Goal: Information Seeking & Learning: Find specific page/section

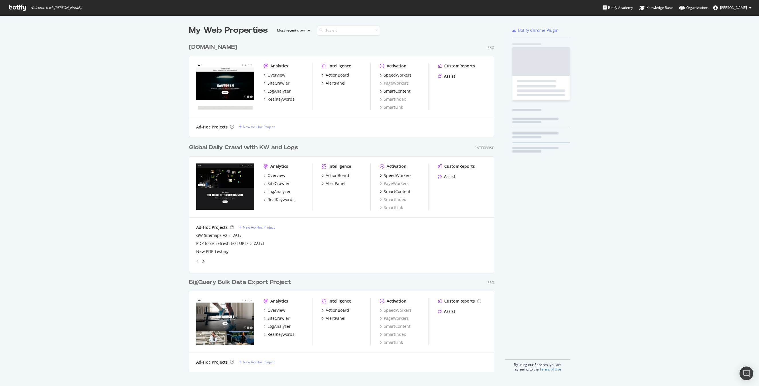
scroll to position [335, 310]
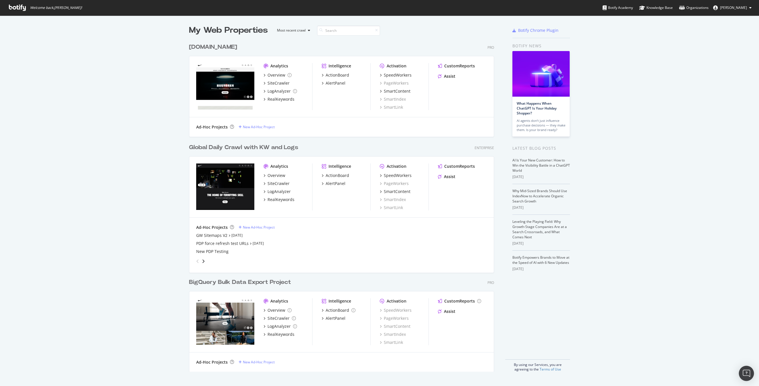
click at [747, 374] on img "Open Intercom Messenger" at bounding box center [746, 372] width 7 height 7
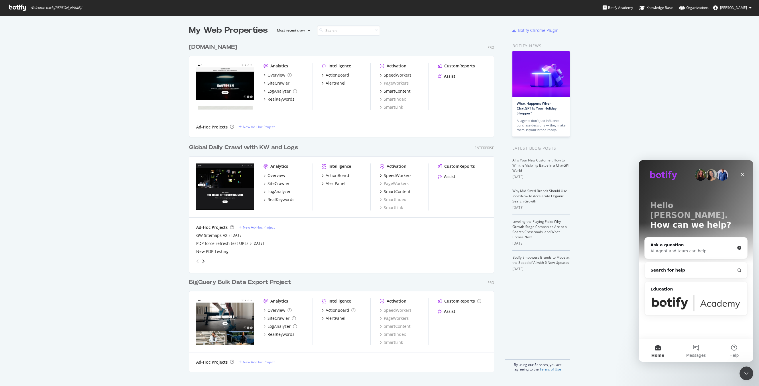
scroll to position [0, 0]
click at [739, 268] on icon "Intercom messenger" at bounding box center [739, 270] width 5 height 5
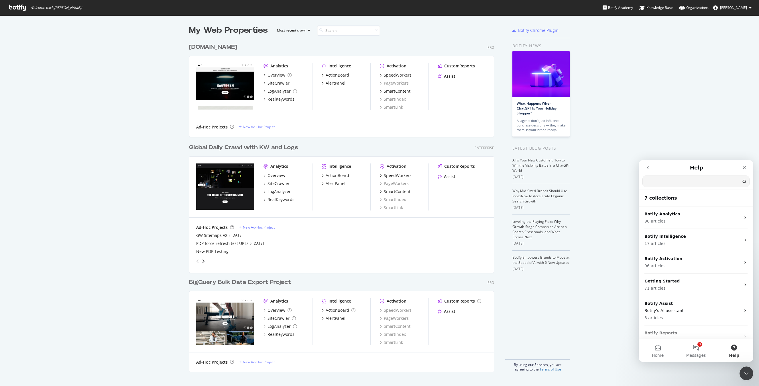
click at [662, 183] on input "Search for help" at bounding box center [696, 181] width 107 height 11
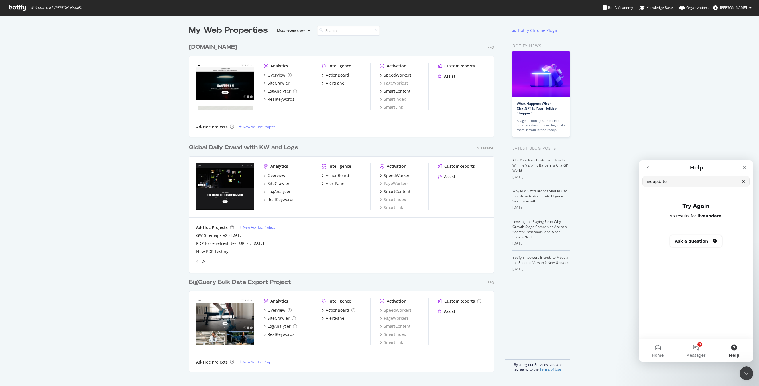
click at [668, 184] on input "liveupdate" at bounding box center [696, 181] width 107 height 11
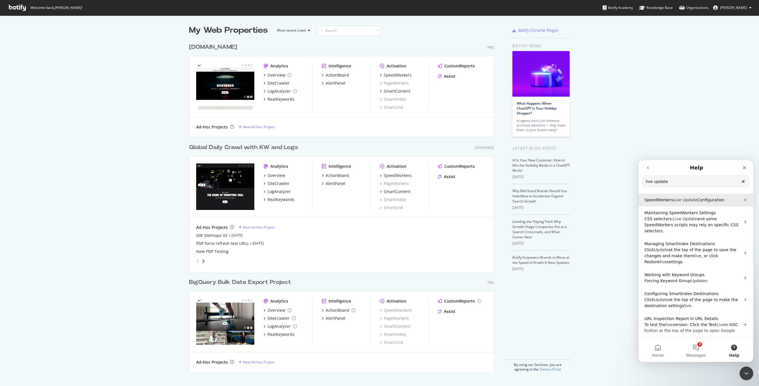
type input "live update"
click at [683, 201] on span "Update" at bounding box center [690, 199] width 15 height 5
